Goal: Task Accomplishment & Management: Manage account settings

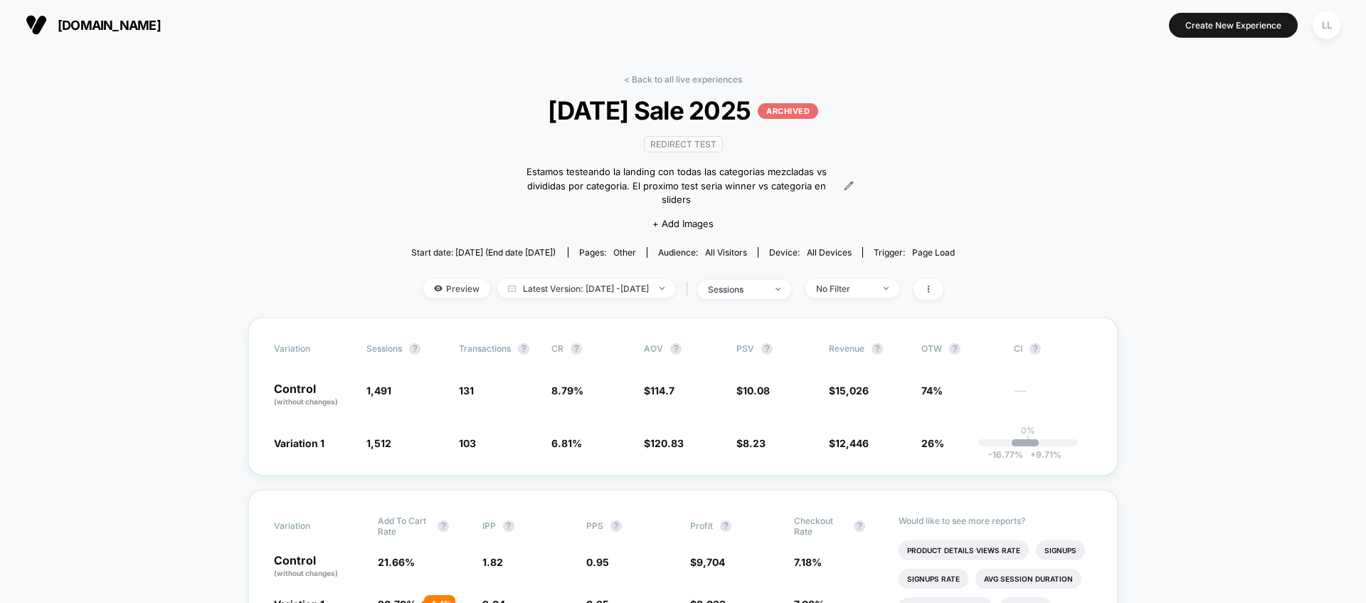
click at [140, 23] on span "[DOMAIN_NAME]" at bounding box center [109, 25] width 103 height 15
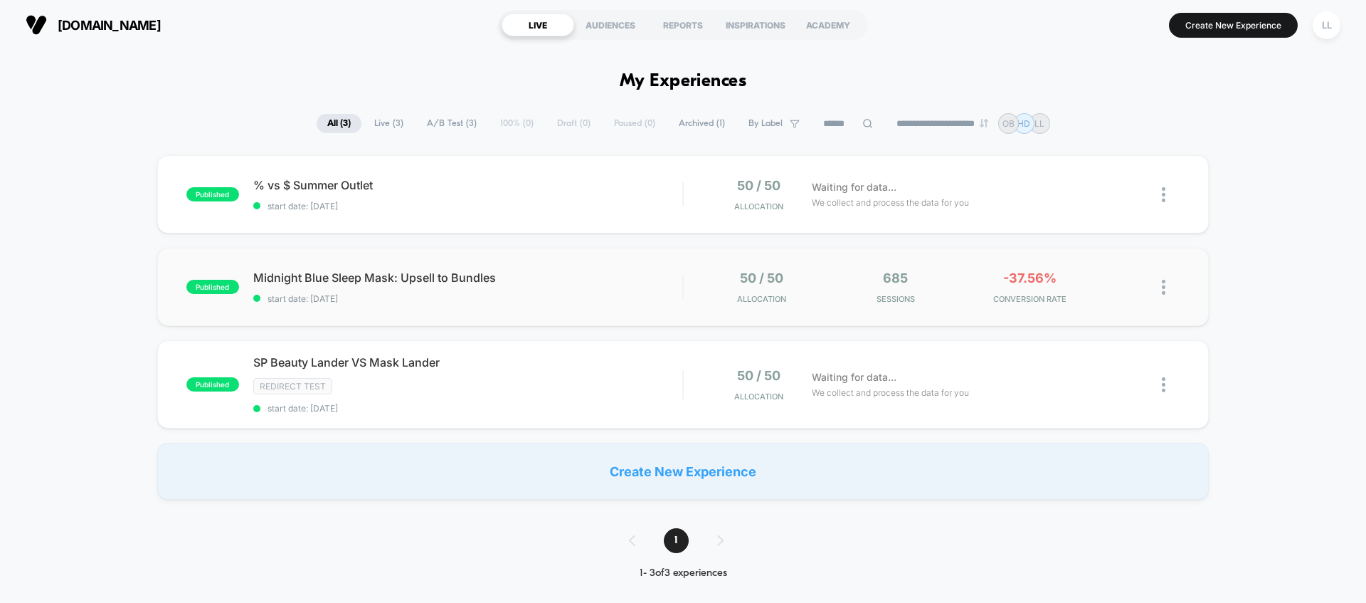
click at [1164, 290] on img at bounding box center [1164, 287] width 4 height 15
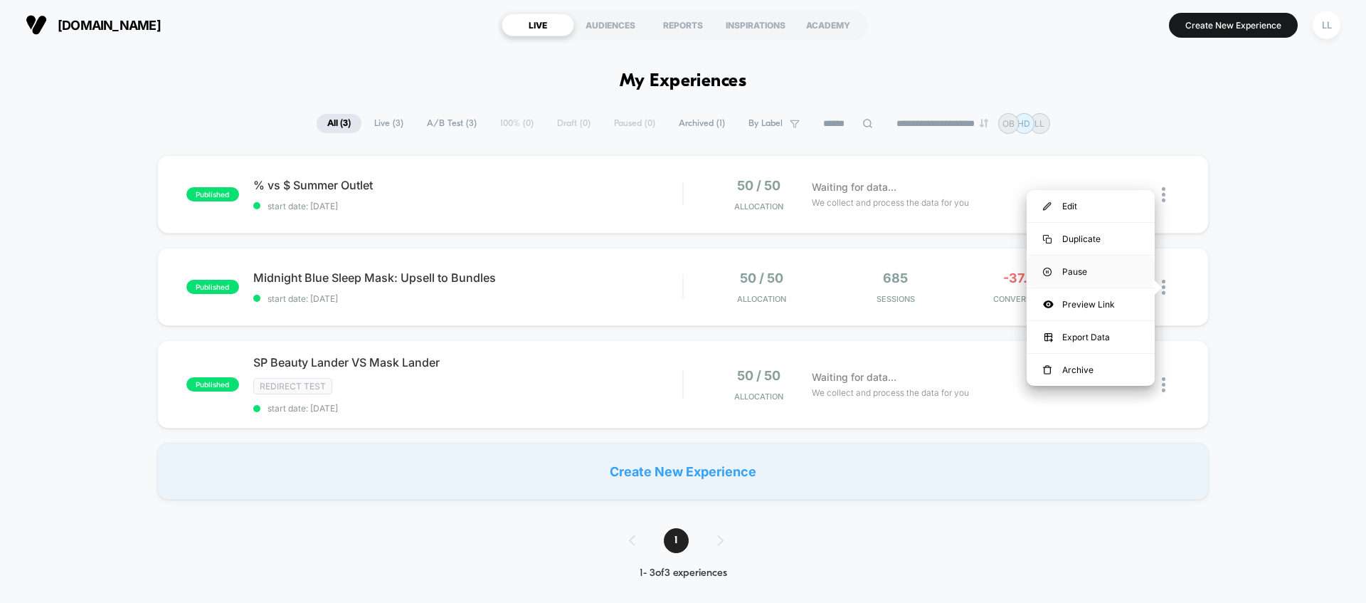
click at [1097, 269] on div "Pause" at bounding box center [1091, 271] width 128 height 32
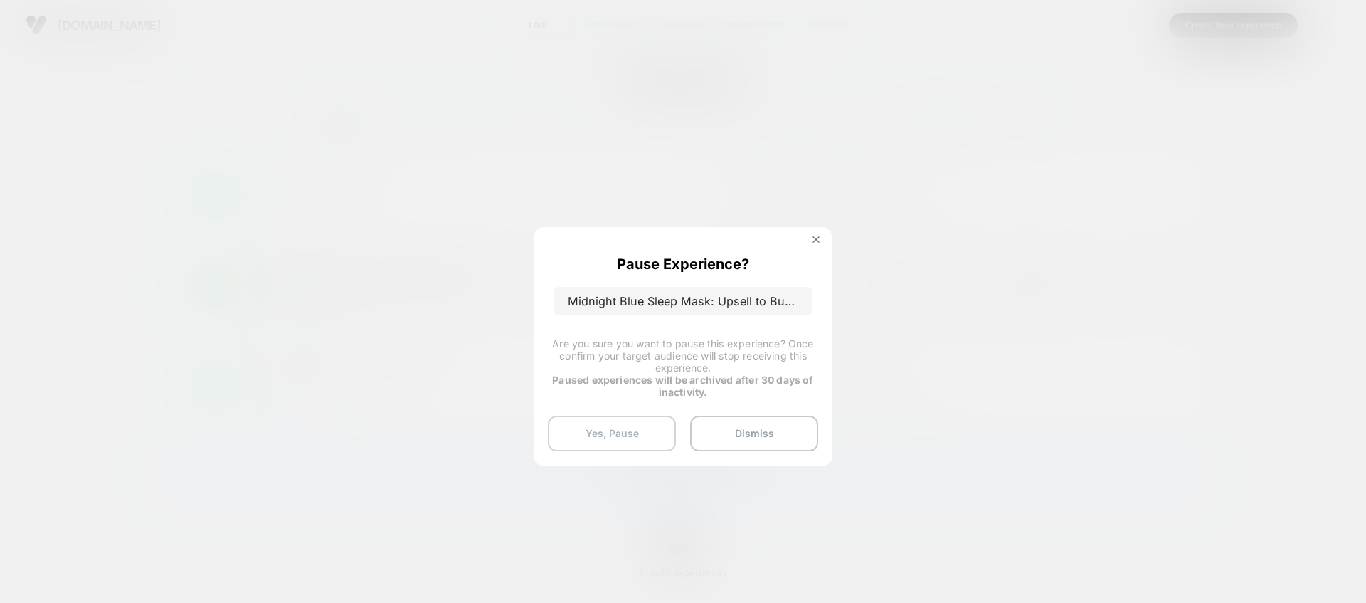
click at [626, 436] on button "Yes, Pause" at bounding box center [612, 434] width 128 height 36
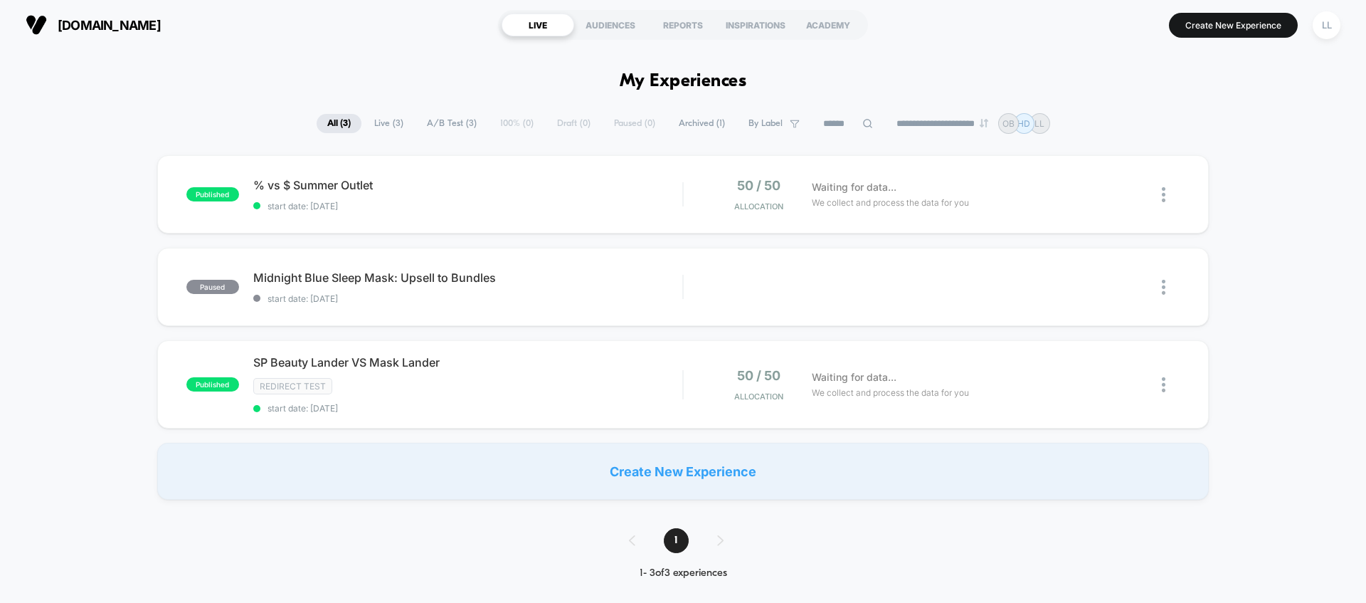
click at [1278, 277] on div "published % vs $ Summer Outlet start date: [DATE] 50 / 50 Allocation Waiting fo…" at bounding box center [683, 327] width 1366 height 344
click at [1275, 275] on div "published % vs $ Summer Outlet start date: [DATE] 50 / 50 Allocation Waiting fo…" at bounding box center [683, 327] width 1366 height 344
click at [736, 299] on div "Edit Duplicate Preview Start" at bounding box center [912, 287] width 428 height 32
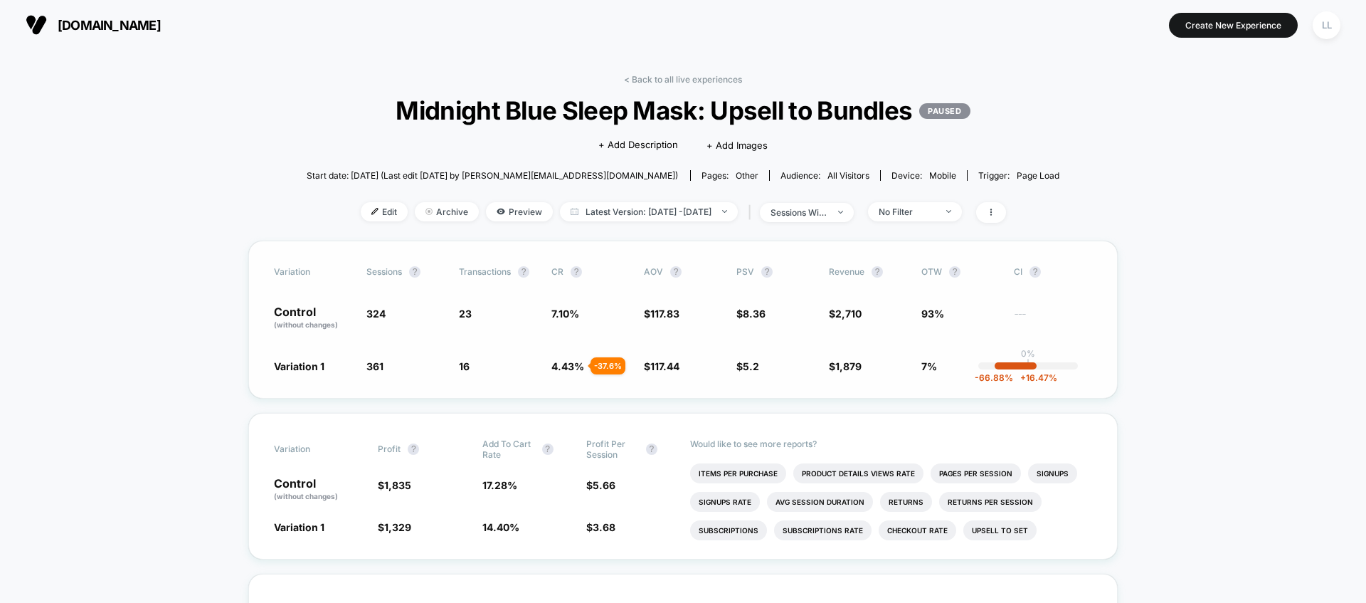
click at [248, 309] on div "Variation Sessions ? Transactions ? CR ? AOV ? PSV ? Revenue ? OTW ? CI ? Contr…" at bounding box center [682, 319] width 869 height 158
